Goal: Task Accomplishment & Management: Use online tool/utility

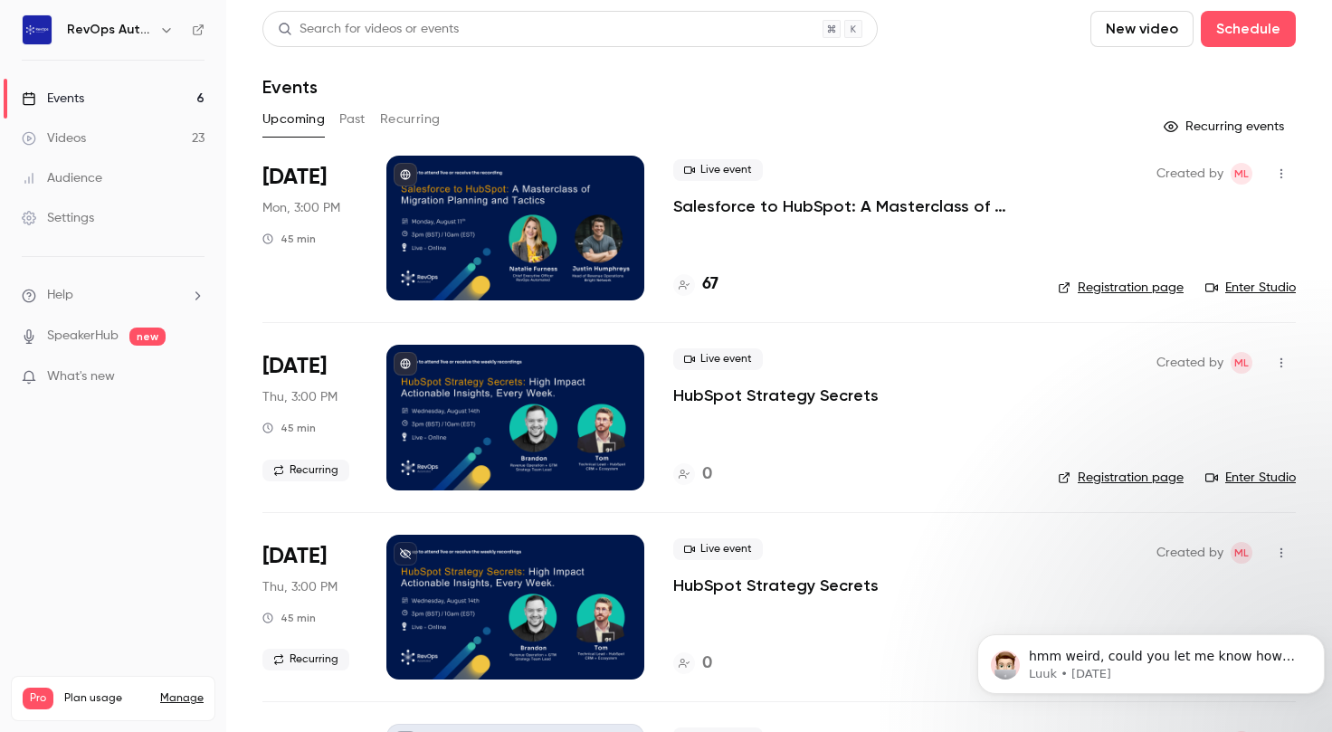
click at [545, 235] on div at bounding box center [515, 228] width 258 height 145
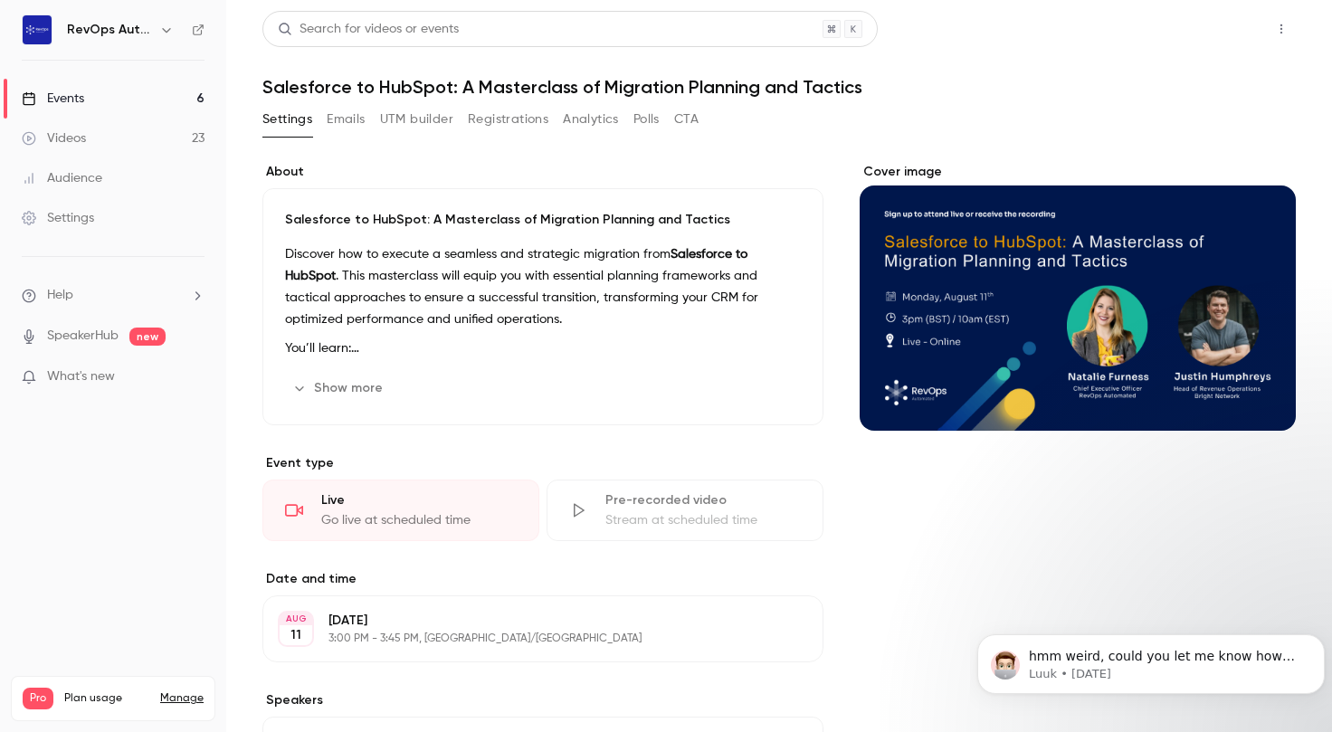
click at [1195, 33] on button "Share" at bounding box center [1216, 29] width 71 height 36
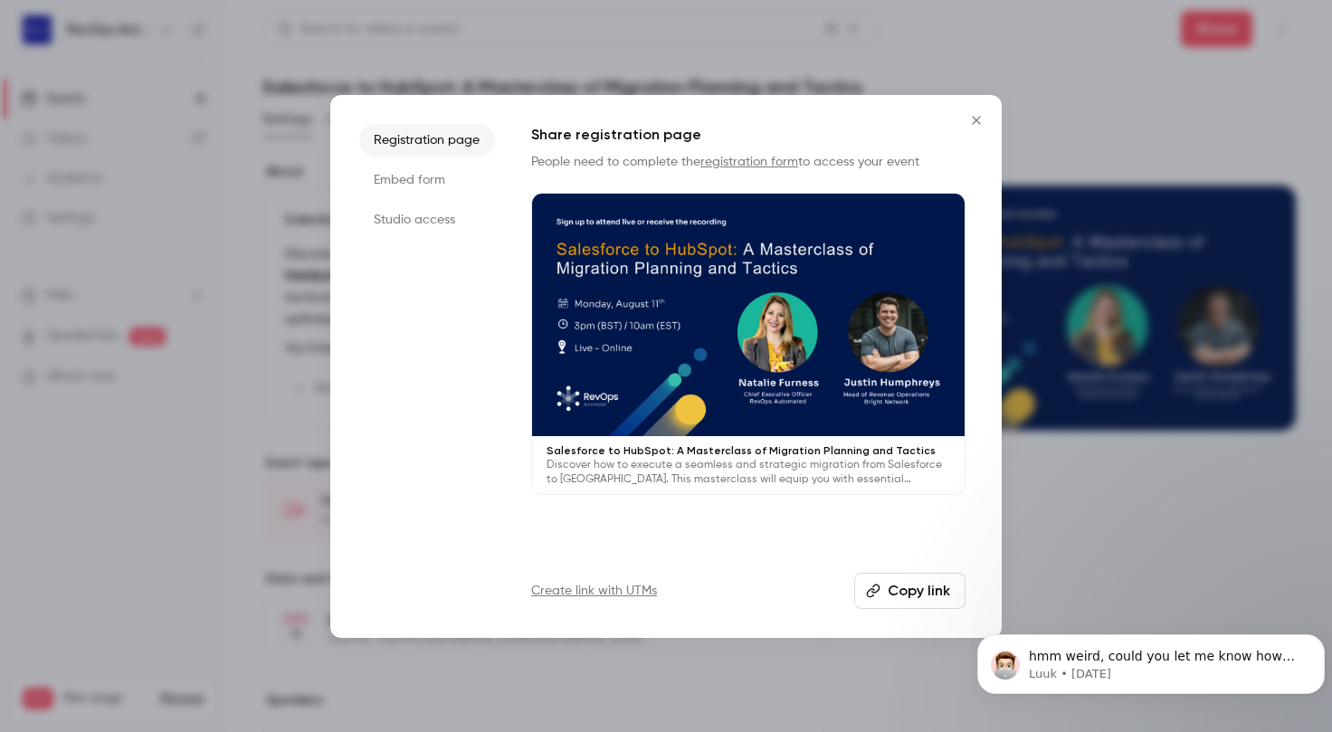
click at [966, 115] on icon "Close" at bounding box center [977, 120] width 22 height 14
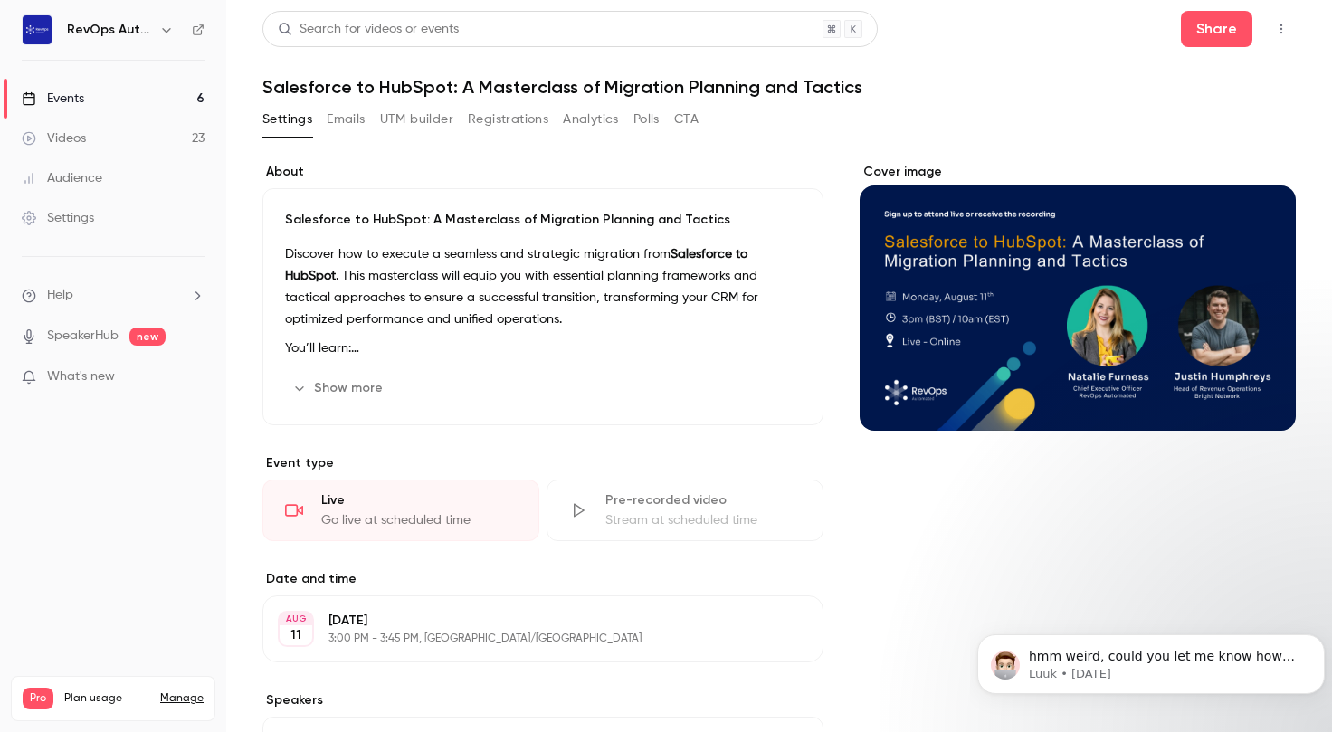
click at [423, 120] on button "UTM builder" at bounding box center [416, 119] width 73 height 29
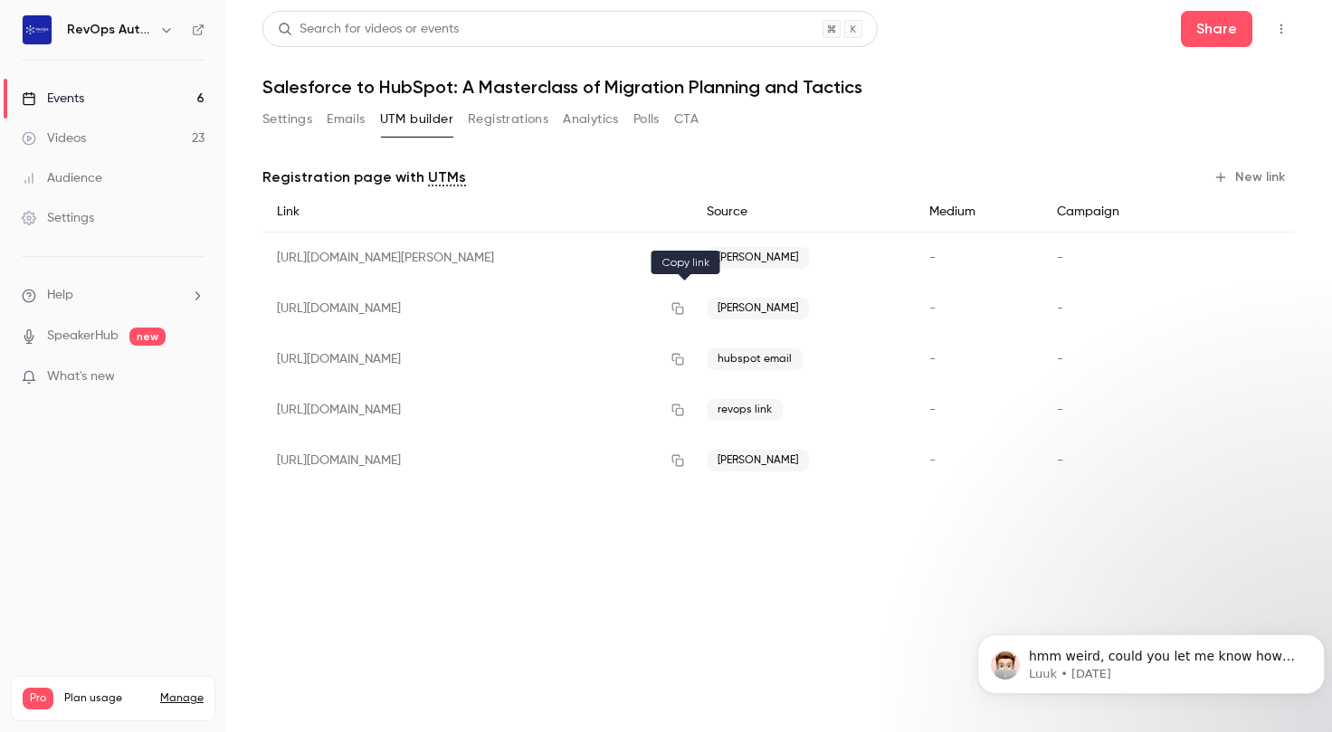
click at [680, 309] on icon "button" at bounding box center [678, 309] width 12 height 12
